Goal: Transaction & Acquisition: Register for event/course

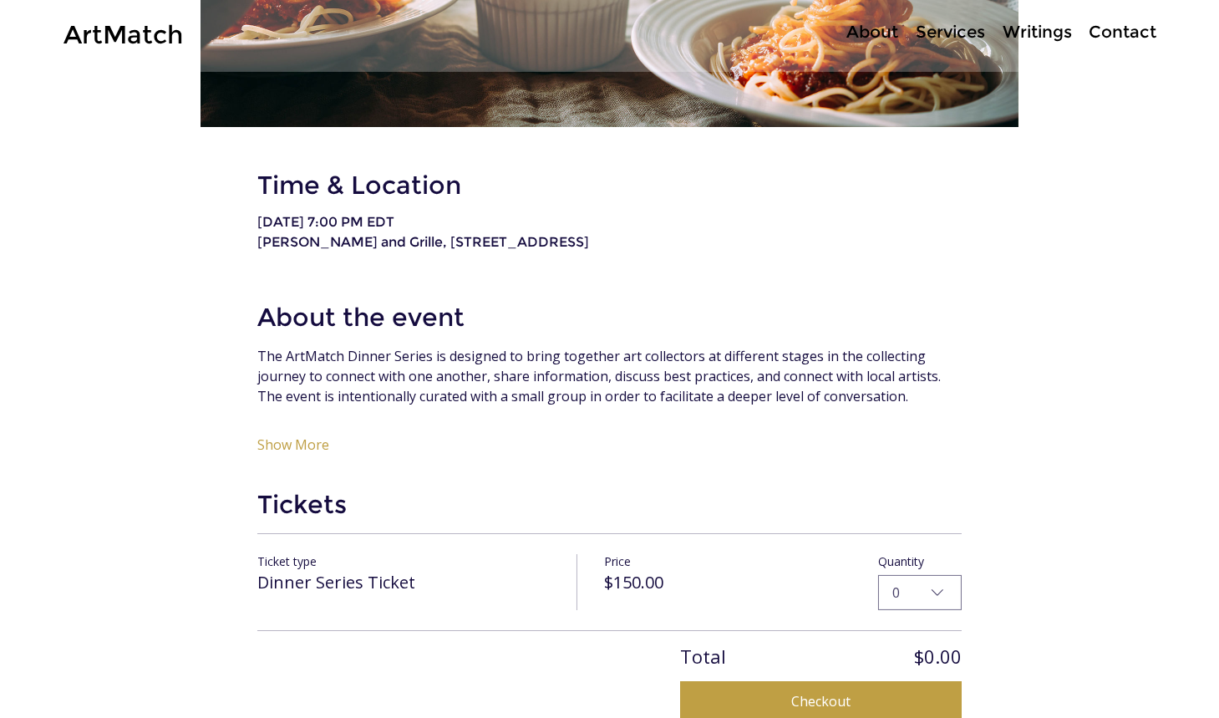
scroll to position [728, 0]
